Goal: Find specific page/section: Find specific page/section

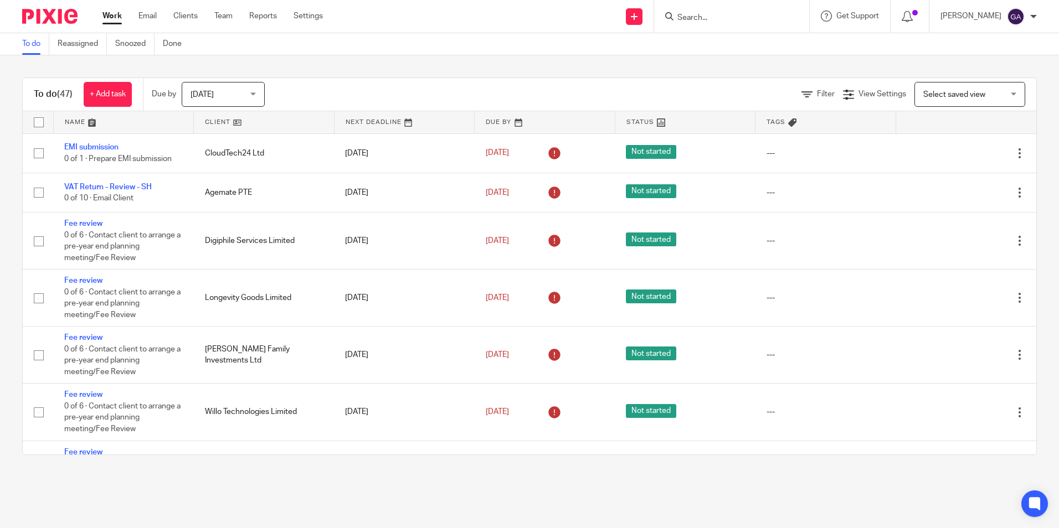
click at [732, 12] on form at bounding box center [735, 16] width 118 height 14
click at [713, 18] on input "Search" at bounding box center [726, 18] width 100 height 10
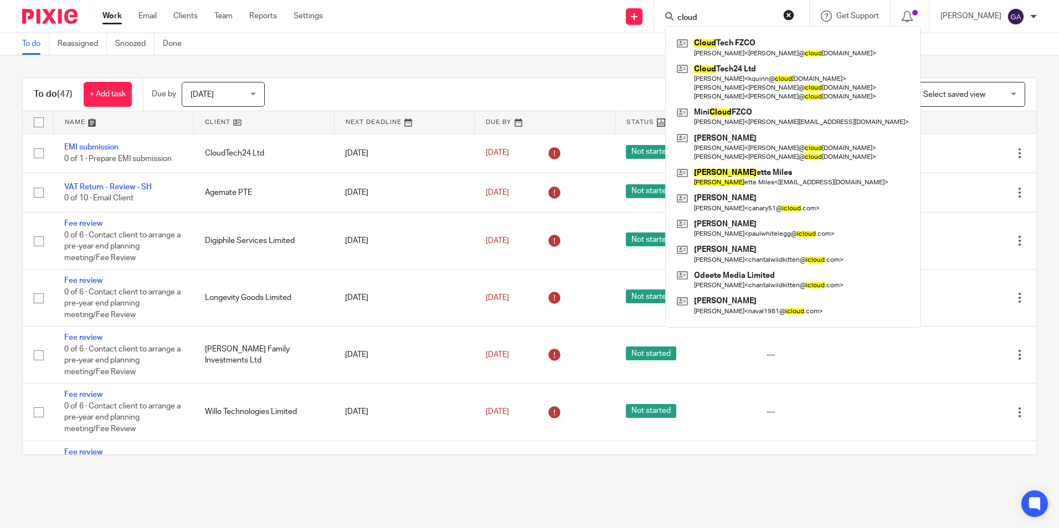
type input "cloud"
click button "submit" at bounding box center [0, 0] width 0 height 0
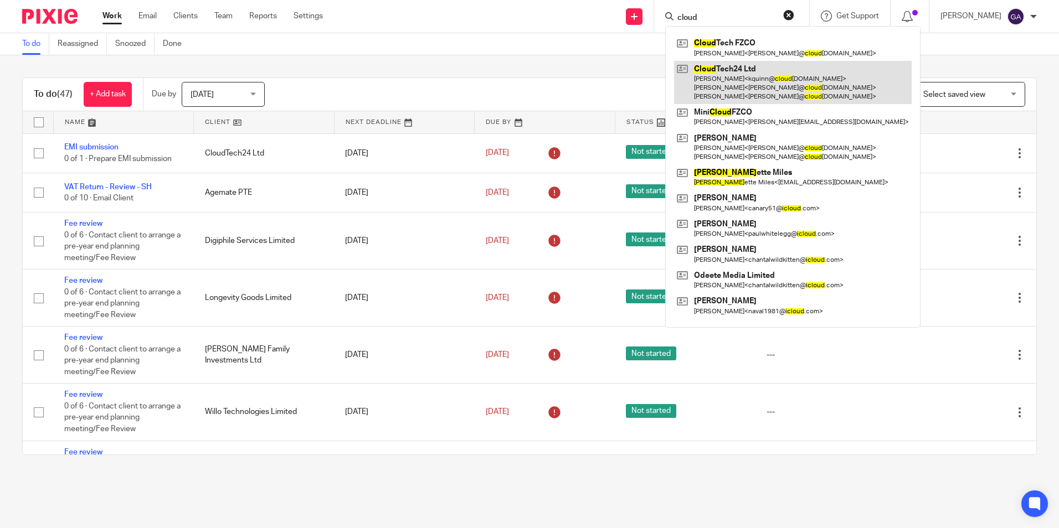
click at [740, 88] on link at bounding box center [793, 83] width 238 height 44
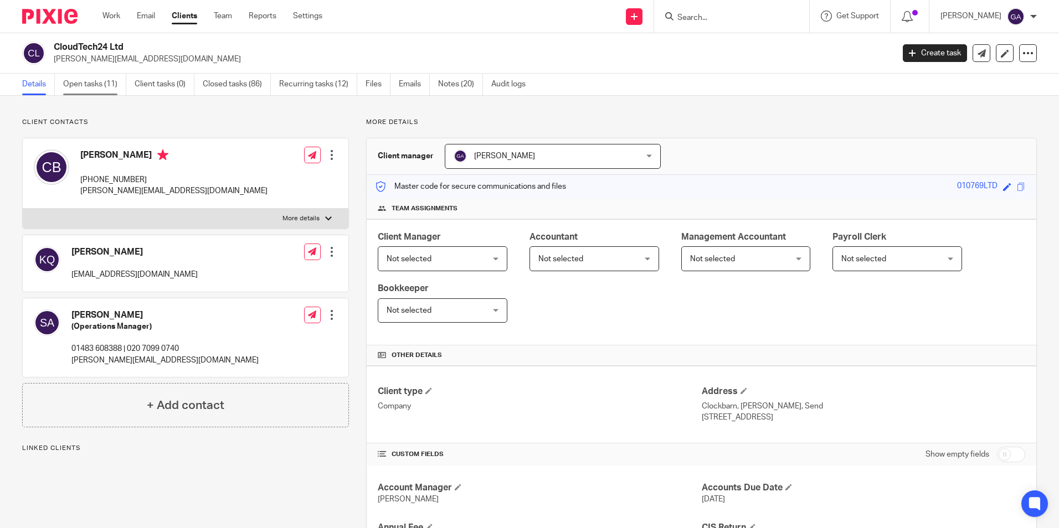
click at [96, 89] on link "Open tasks (11)" at bounding box center [94, 85] width 63 height 22
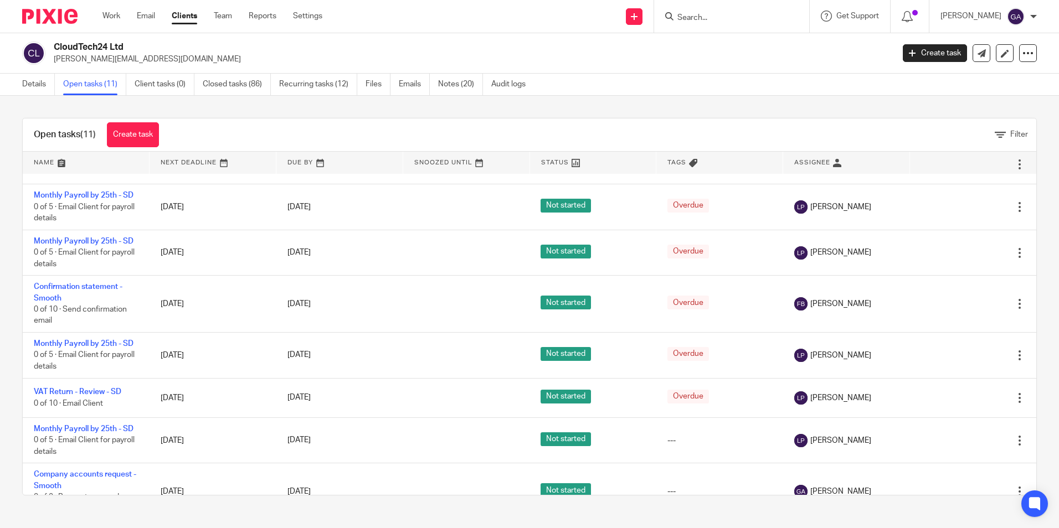
scroll to position [191, 0]
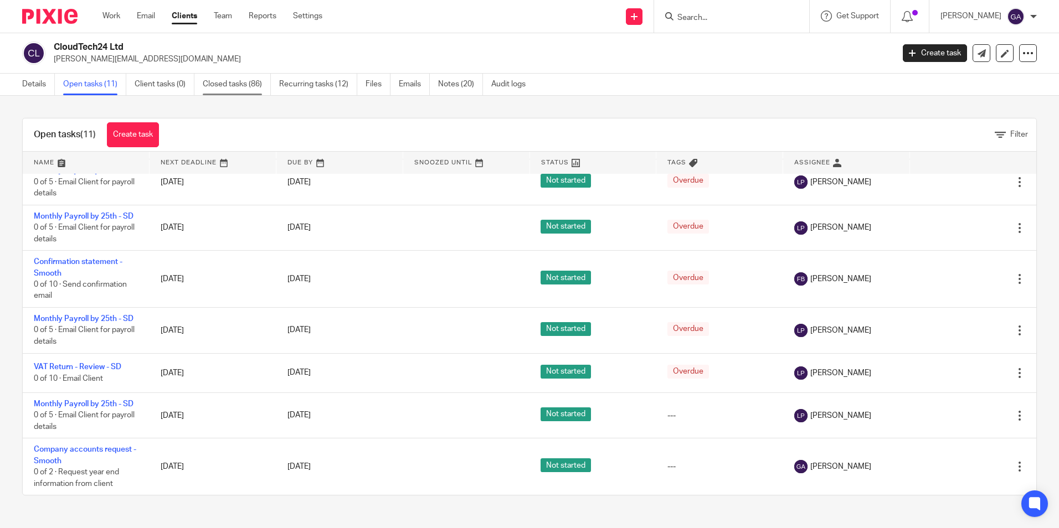
click at [221, 85] on link "Closed tasks (86)" at bounding box center [237, 85] width 68 height 22
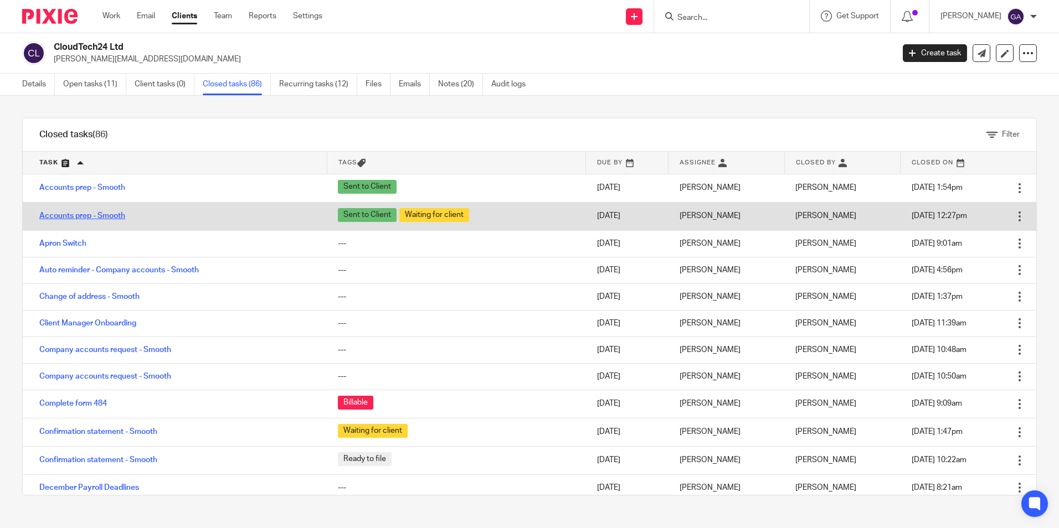
click at [64, 217] on link "Accounts prep - Smooth" at bounding box center [82, 216] width 86 height 8
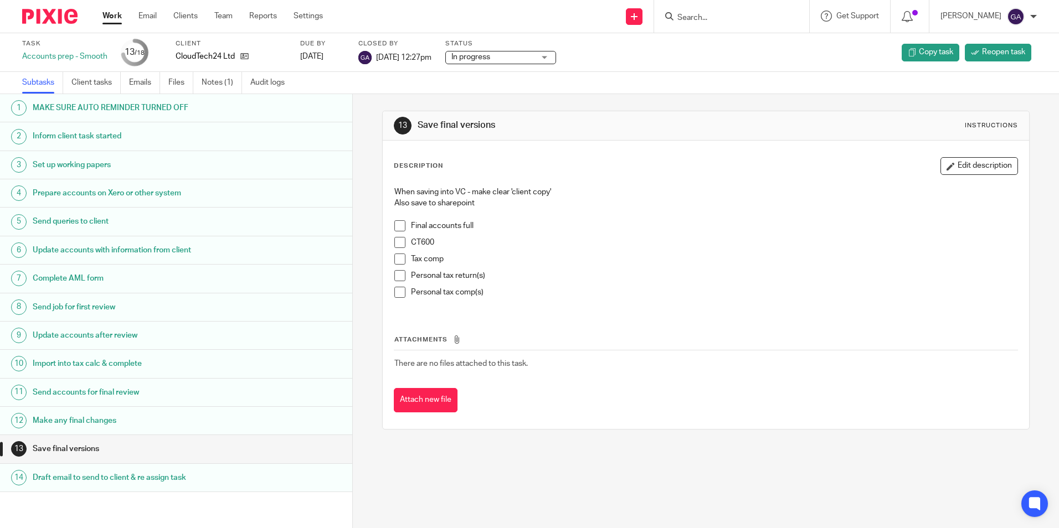
click at [168, 468] on link "14 Draft email to send to client & re assign task" at bounding box center [176, 478] width 352 height 28
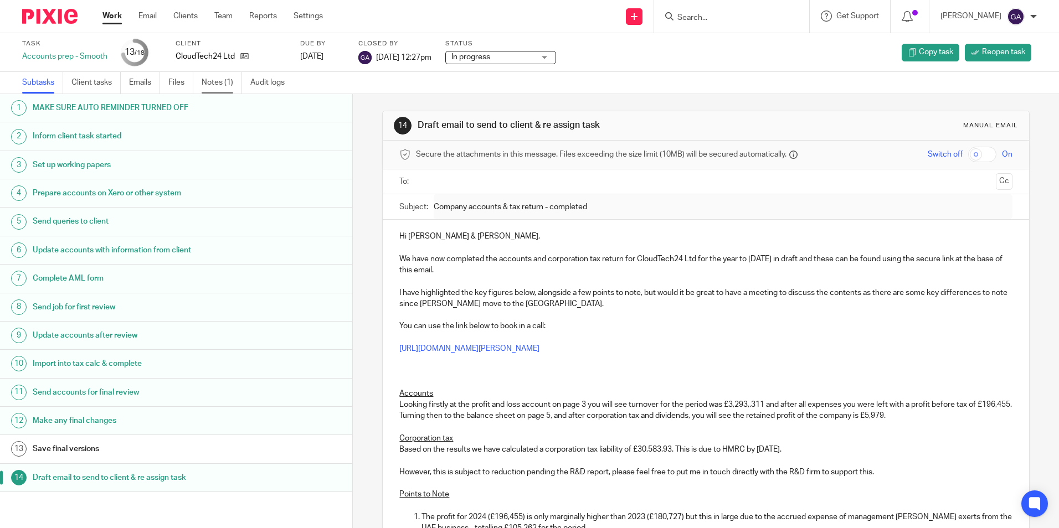
click at [214, 81] on link "Notes (1)" at bounding box center [222, 83] width 40 height 22
